Goal: Information Seeking & Learning: Check status

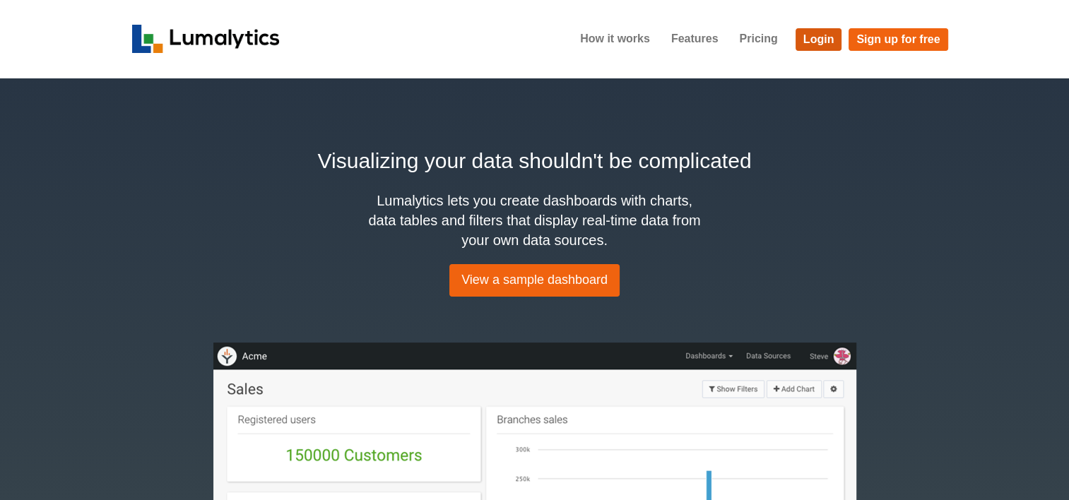
click at [811, 37] on link "Login" at bounding box center [818, 39] width 47 height 23
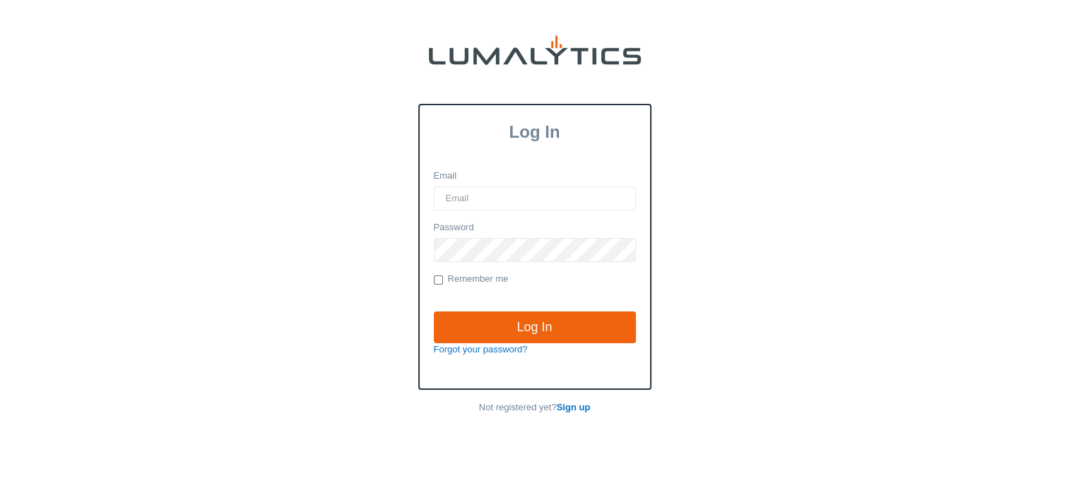
click at [503, 200] on input "Email" at bounding box center [535, 198] width 202 height 24
type input "twheeler@valleytruckparts.com"
click at [434, 312] on input "Log In" at bounding box center [535, 328] width 202 height 32
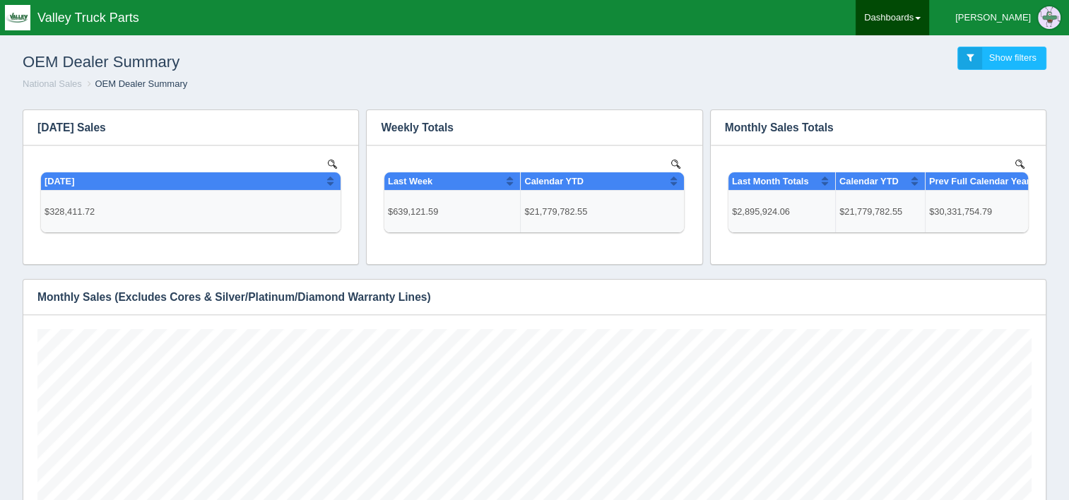
click at [929, 18] on link "Dashboards" at bounding box center [891, 17] width 73 height 35
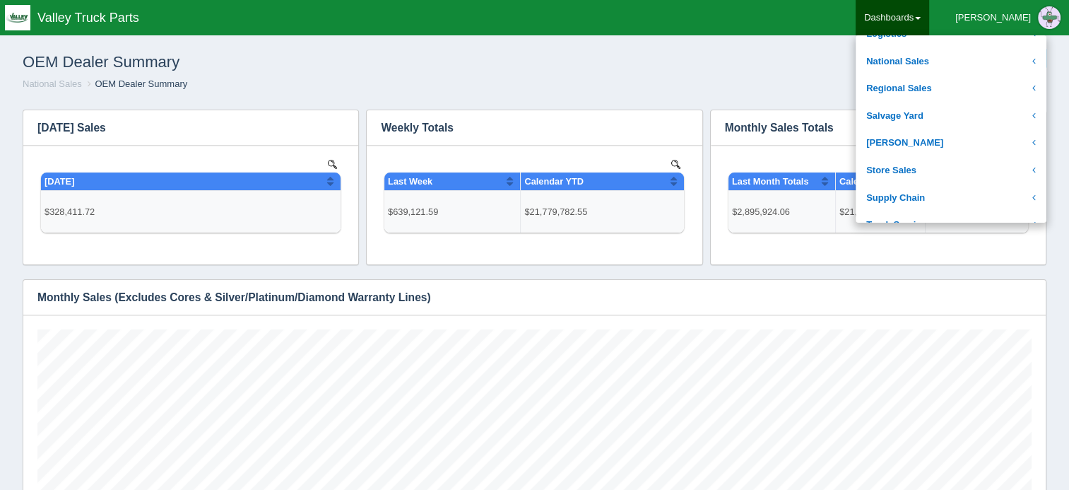
scroll to position [283, 0]
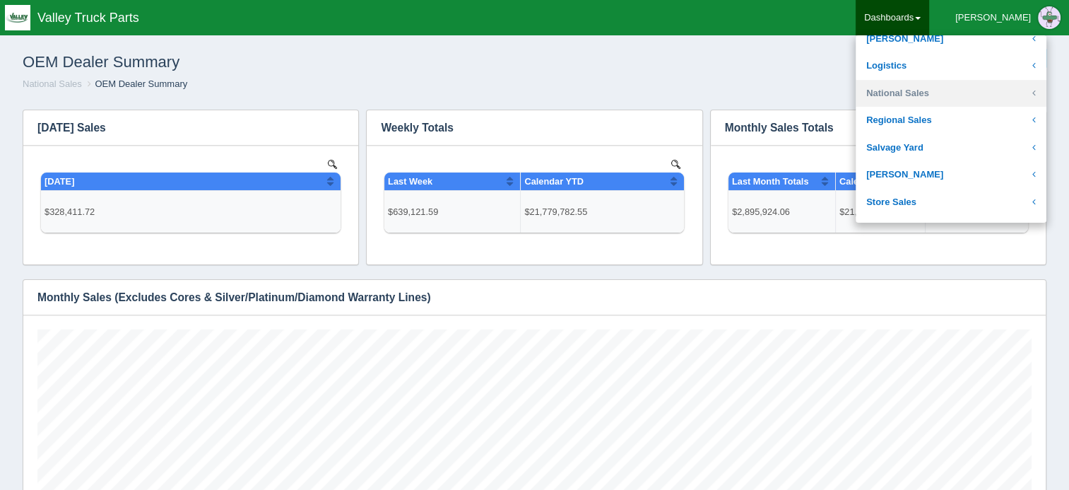
click at [971, 96] on link "National Sales" at bounding box center [950, 94] width 191 height 28
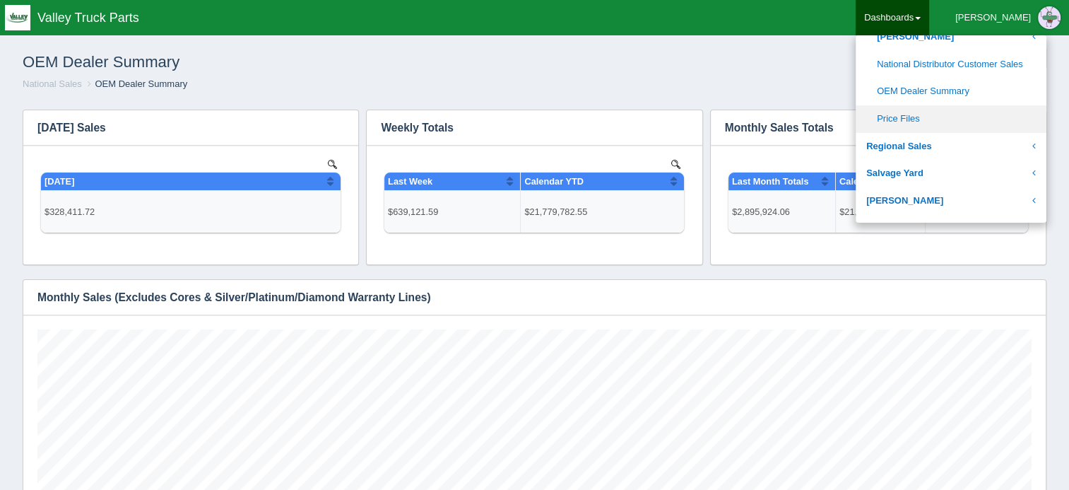
scroll to position [777, 0]
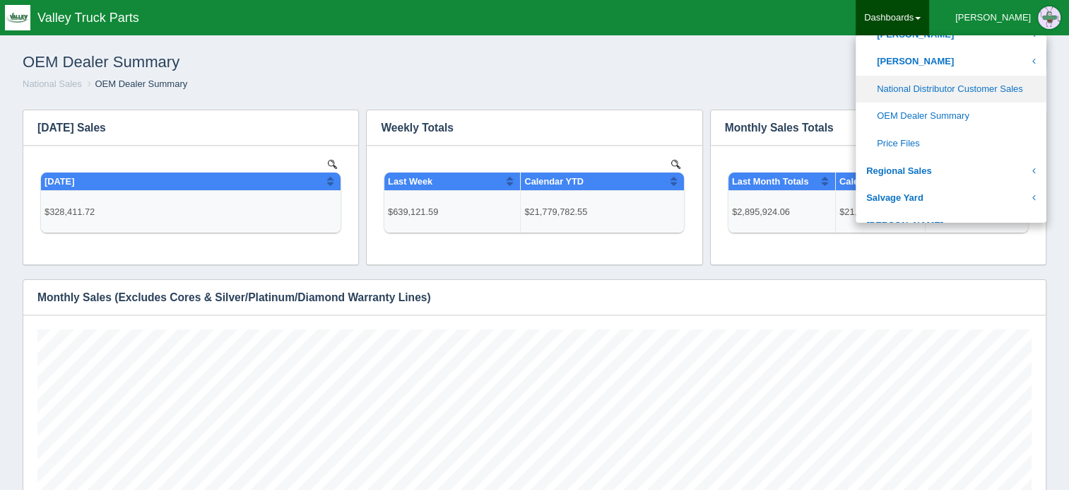
click at [978, 93] on link "National Distributor Customer Sales" at bounding box center [950, 90] width 191 height 28
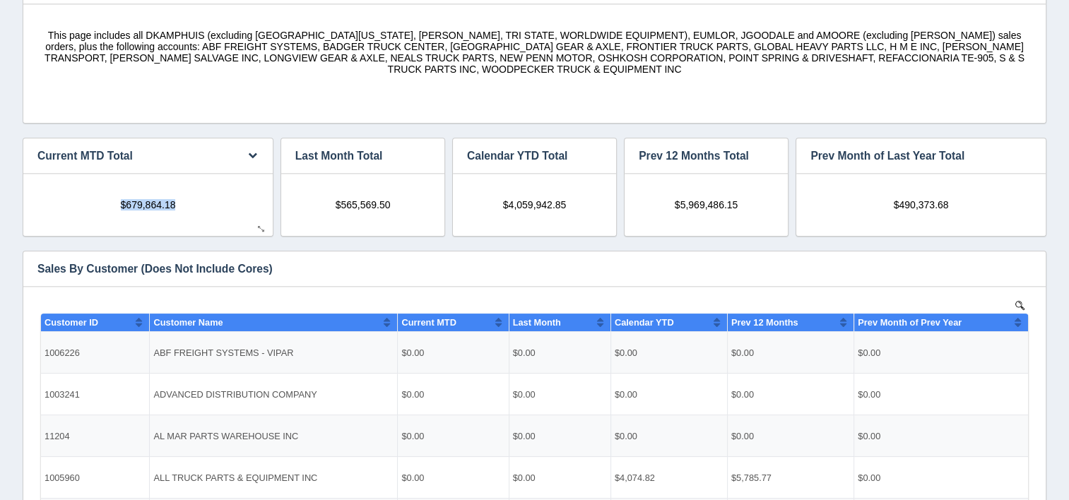
drag, startPoint x: 120, startPoint y: 206, endPoint x: 175, endPoint y: 205, distance: 55.1
click at [175, 205] on span "$679,864.18" at bounding box center [148, 203] width 55 height 11
copy span "$679,864.18"
drag, startPoint x: 333, startPoint y: 201, endPoint x: 392, endPoint y: 200, distance: 59.4
click at [392, 200] on div "$565,569.50" at bounding box center [362, 198] width 135 height 23
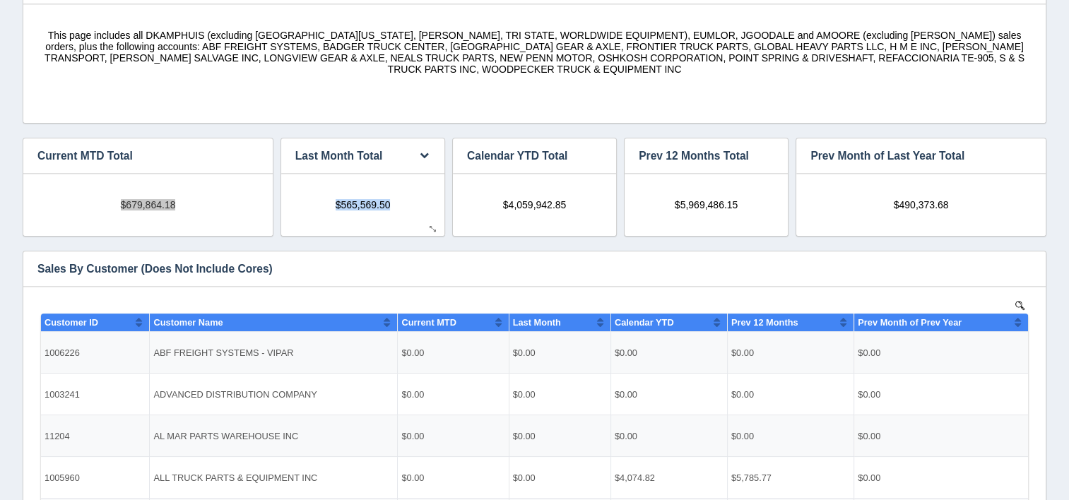
drag, startPoint x: 392, startPoint y: 200, endPoint x: 367, endPoint y: 209, distance: 27.0
copy span "$565,569.50"
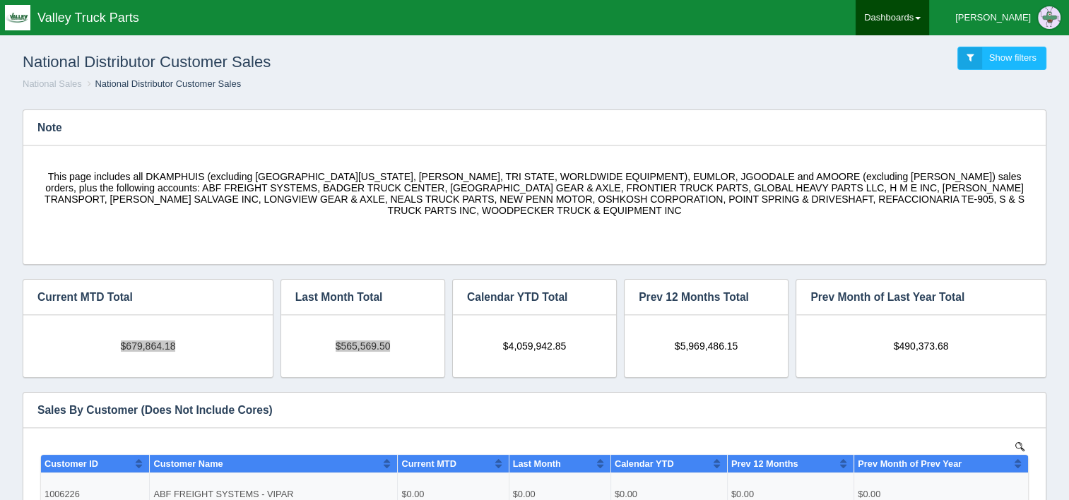
click at [929, 23] on link "Dashboards" at bounding box center [891, 17] width 73 height 35
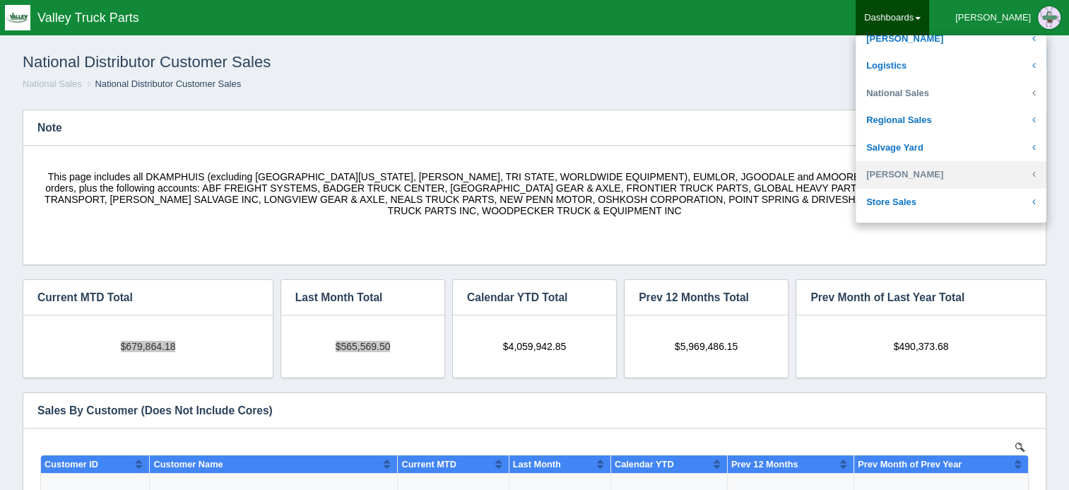
click at [973, 97] on link "National Sales" at bounding box center [950, 94] width 191 height 28
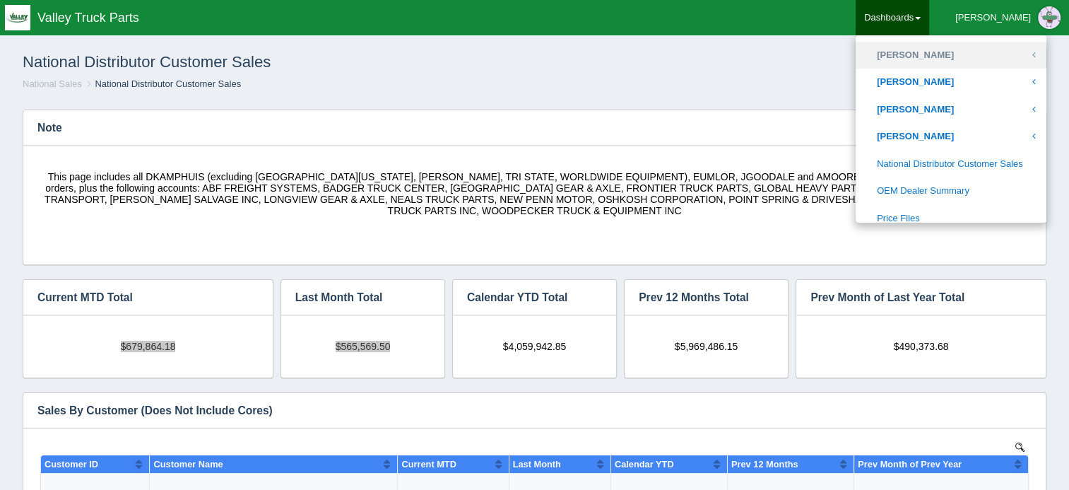
scroll to position [777, 0]
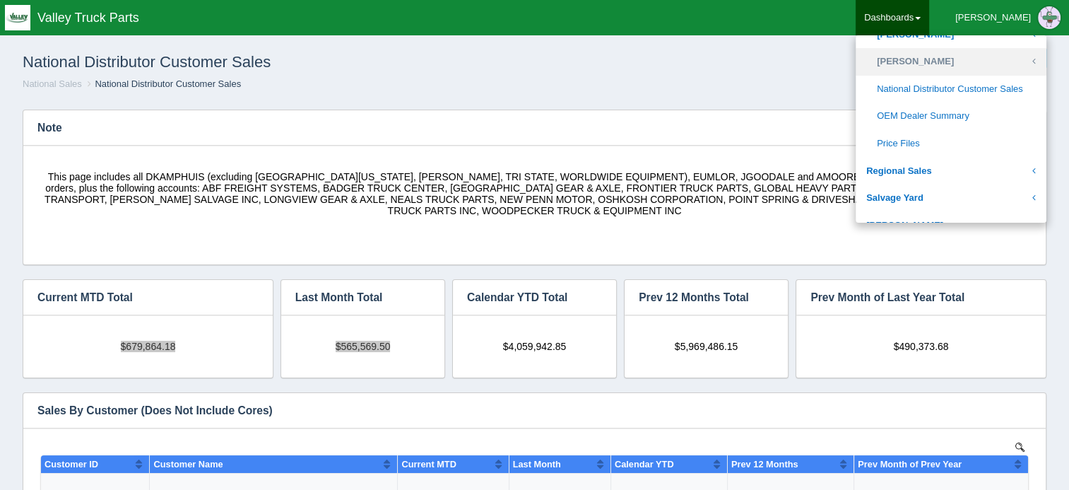
click at [968, 63] on link "[PERSON_NAME]" at bounding box center [950, 62] width 191 height 28
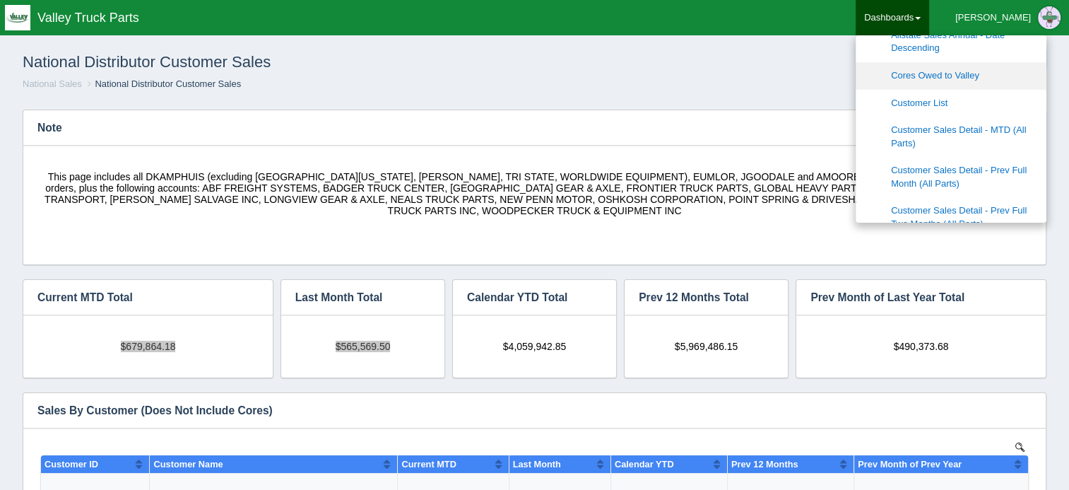
scroll to position [918, 0]
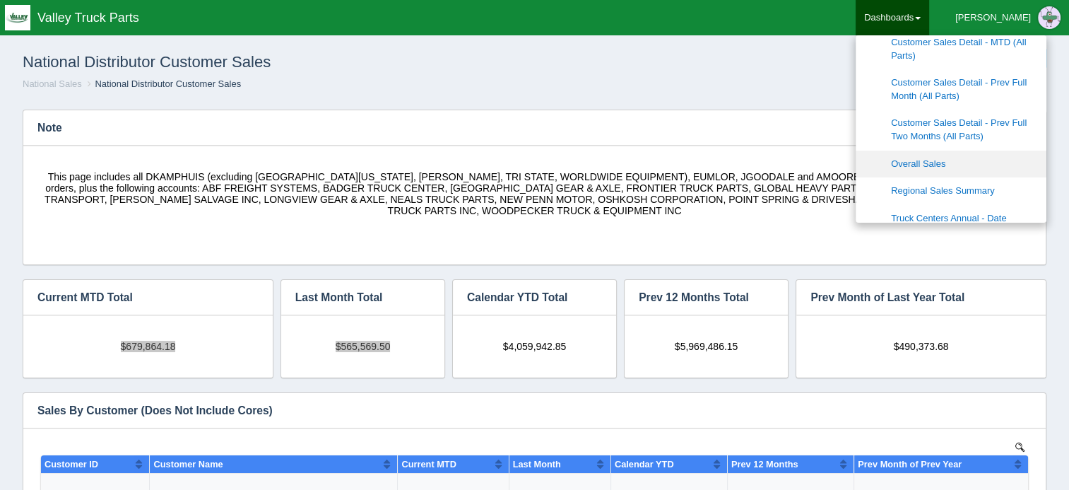
click at [985, 158] on link "Overall Sales" at bounding box center [950, 164] width 191 height 28
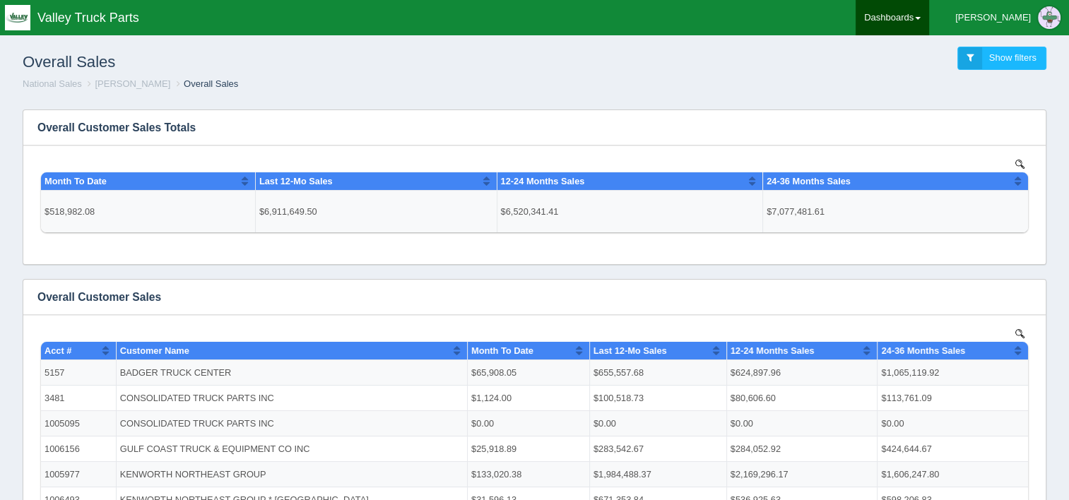
click at [929, 14] on link "Dashboards" at bounding box center [891, 17] width 73 height 35
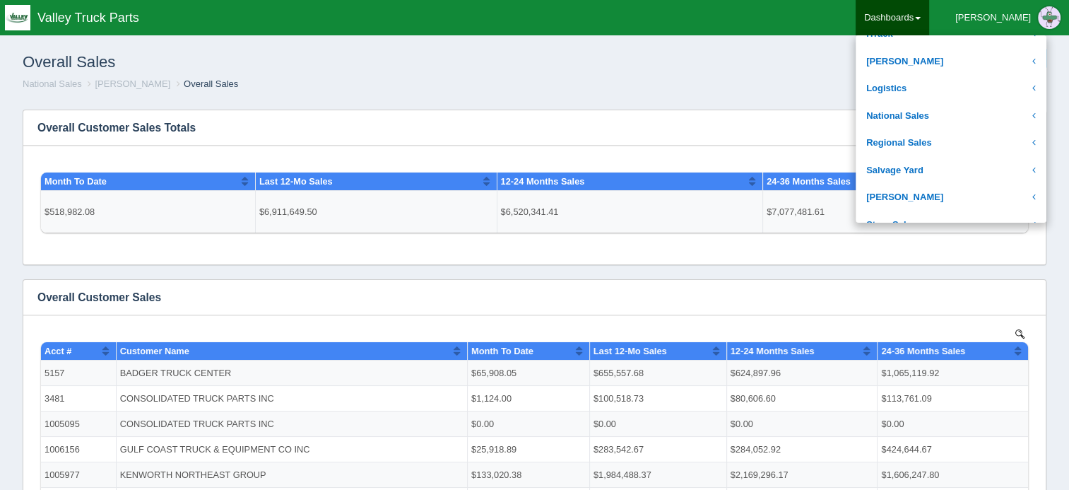
scroll to position [283, 0]
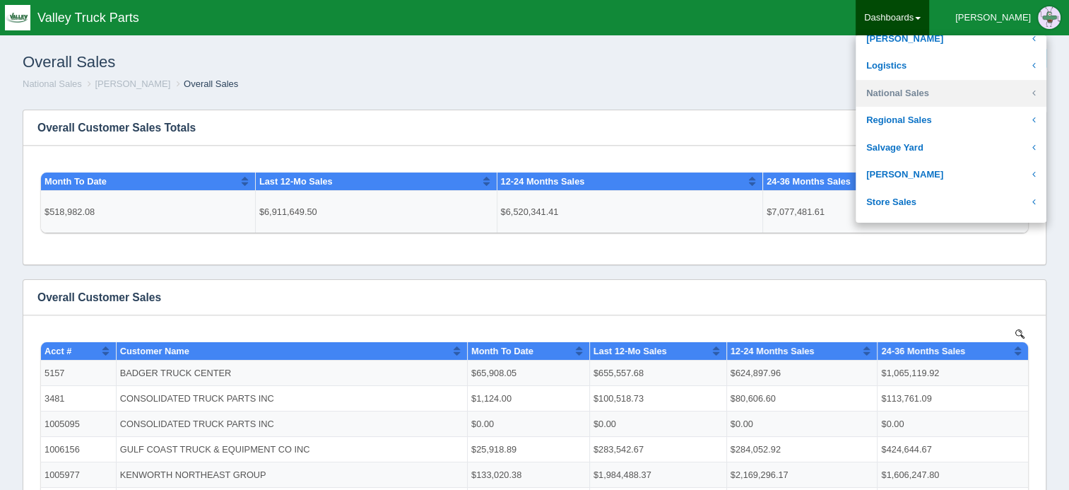
click at [963, 95] on link "National Sales" at bounding box center [950, 94] width 191 height 28
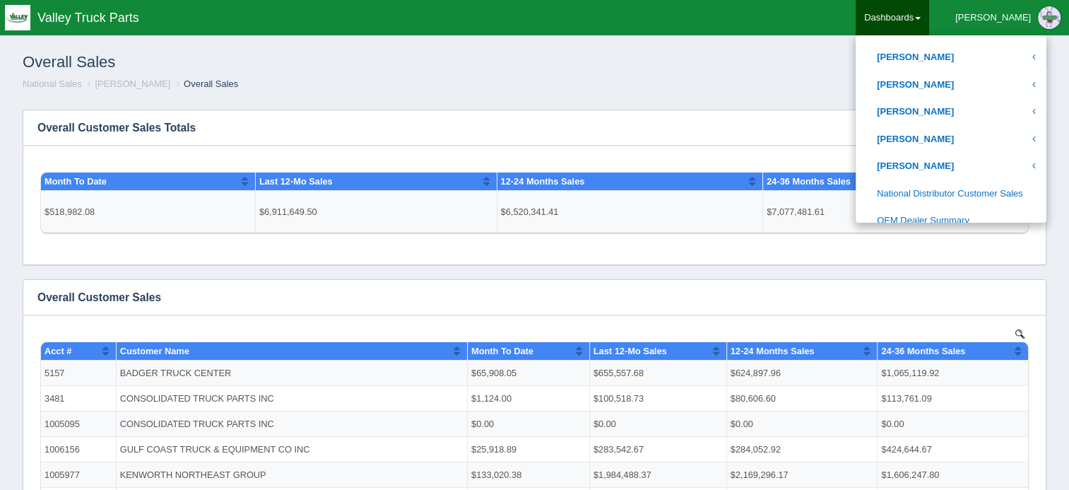
scroll to position [706, 0]
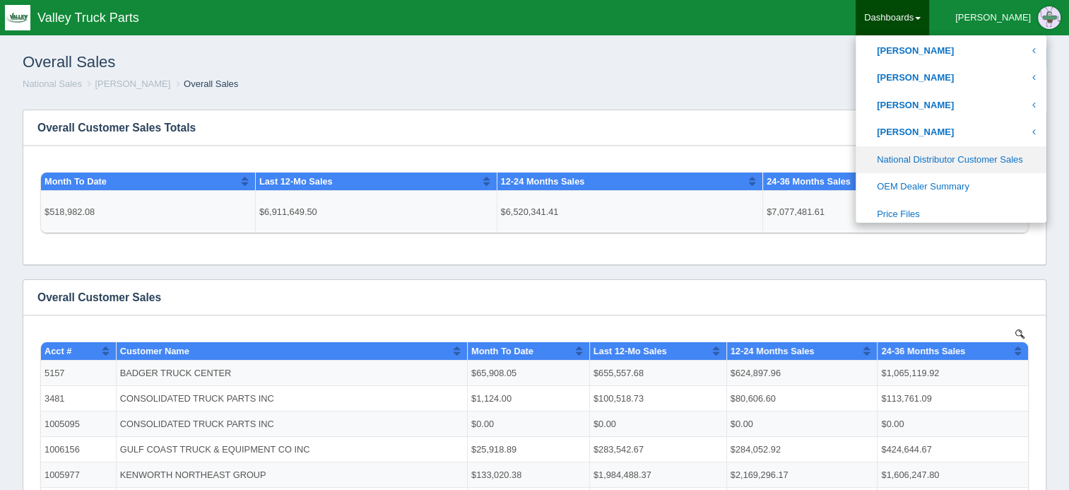
click at [969, 159] on link "National Distributor Customer Sales" at bounding box center [950, 160] width 191 height 28
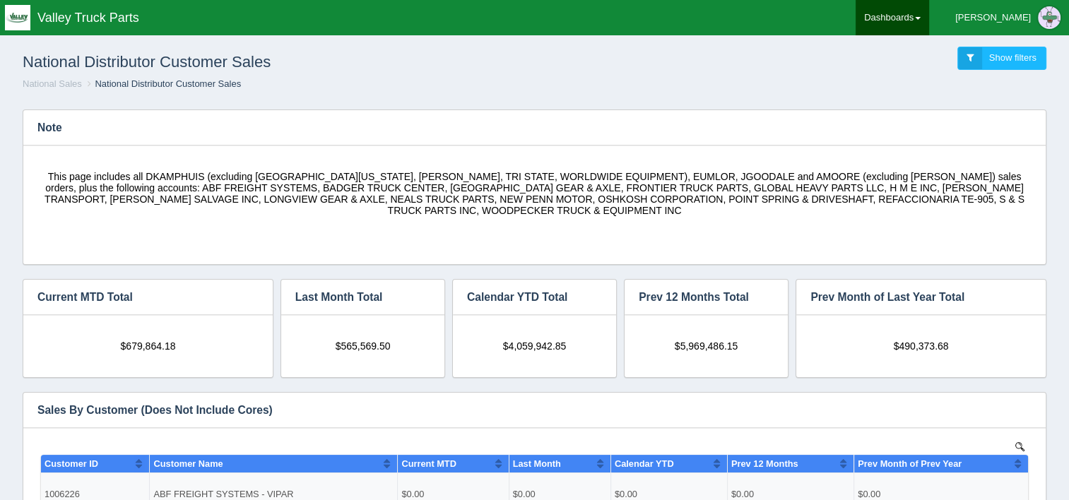
click at [929, 25] on link "Dashboards" at bounding box center [891, 17] width 73 height 35
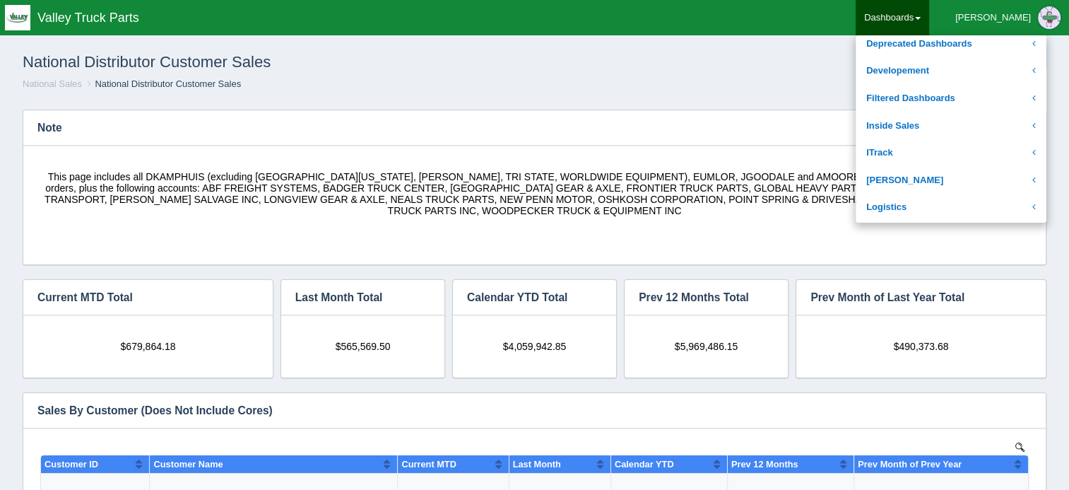
scroll to position [212, 0]
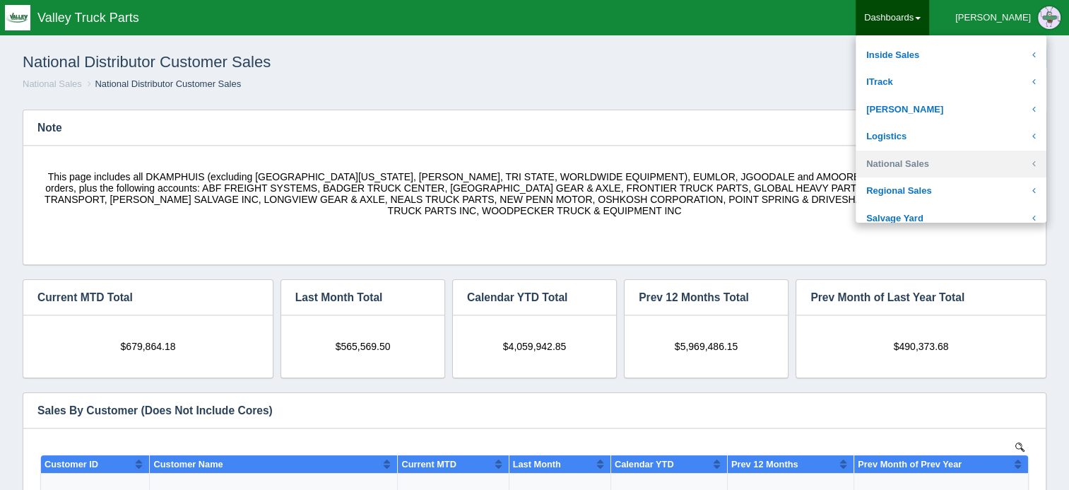
click at [949, 167] on link "National Sales" at bounding box center [950, 164] width 191 height 28
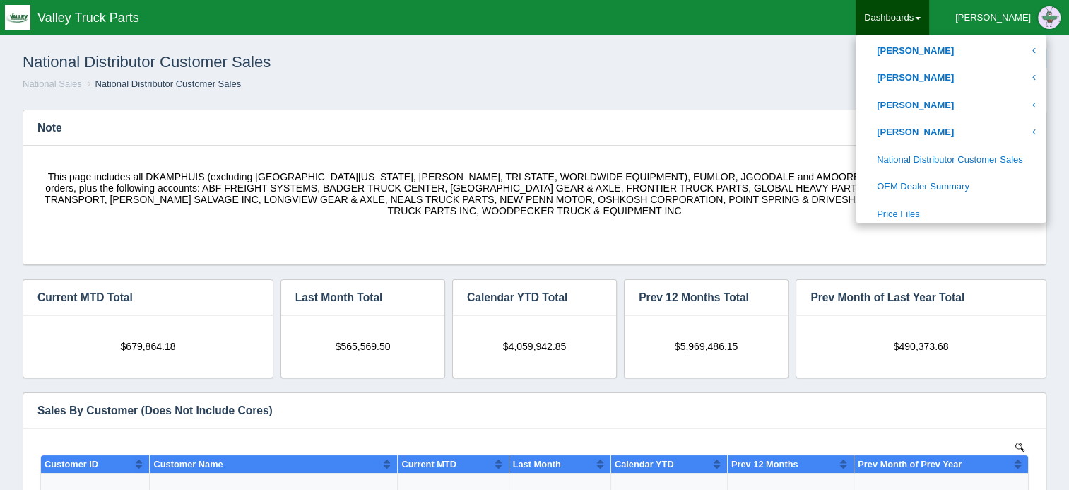
scroll to position [777, 0]
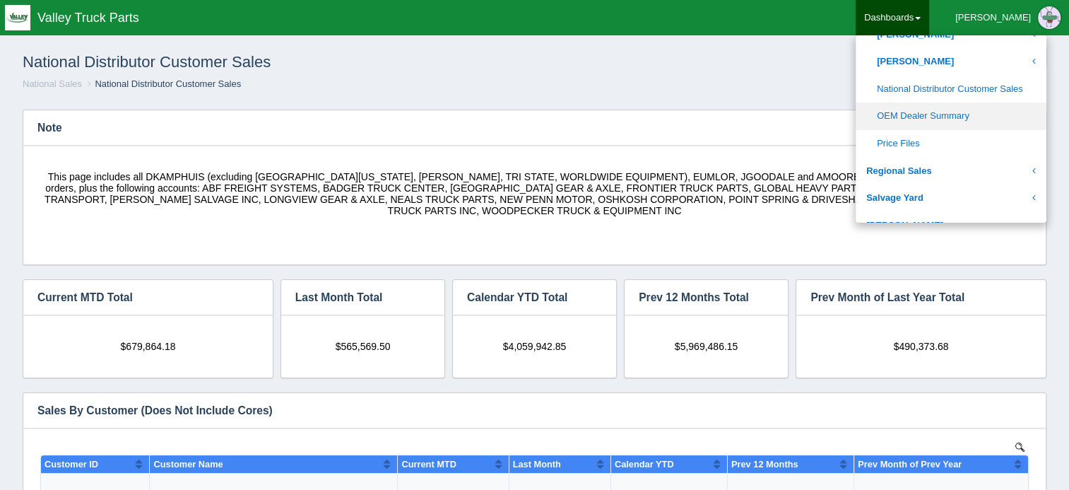
click at [961, 113] on link "OEM Dealer Summary" at bounding box center [950, 116] width 191 height 28
